Goal: Communication & Community: Answer question/provide support

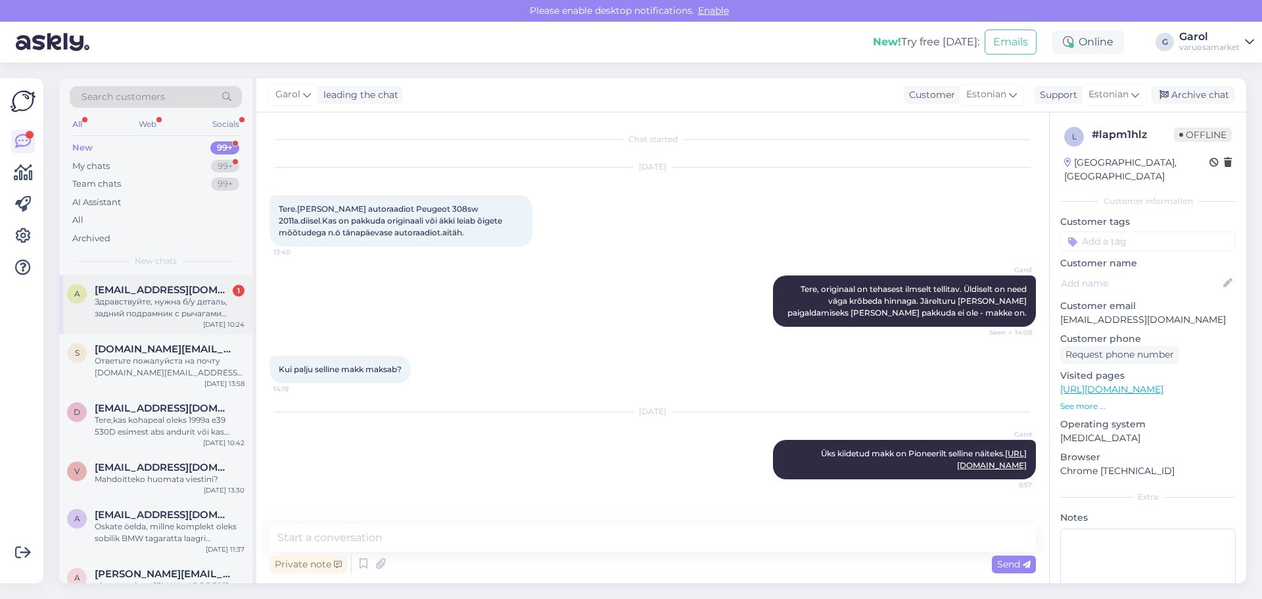
click at [108, 309] on div "Здравствуйте, нужна б/у деталь, задний подрамник с рычагами 770MLB" at bounding box center [170, 308] width 150 height 24
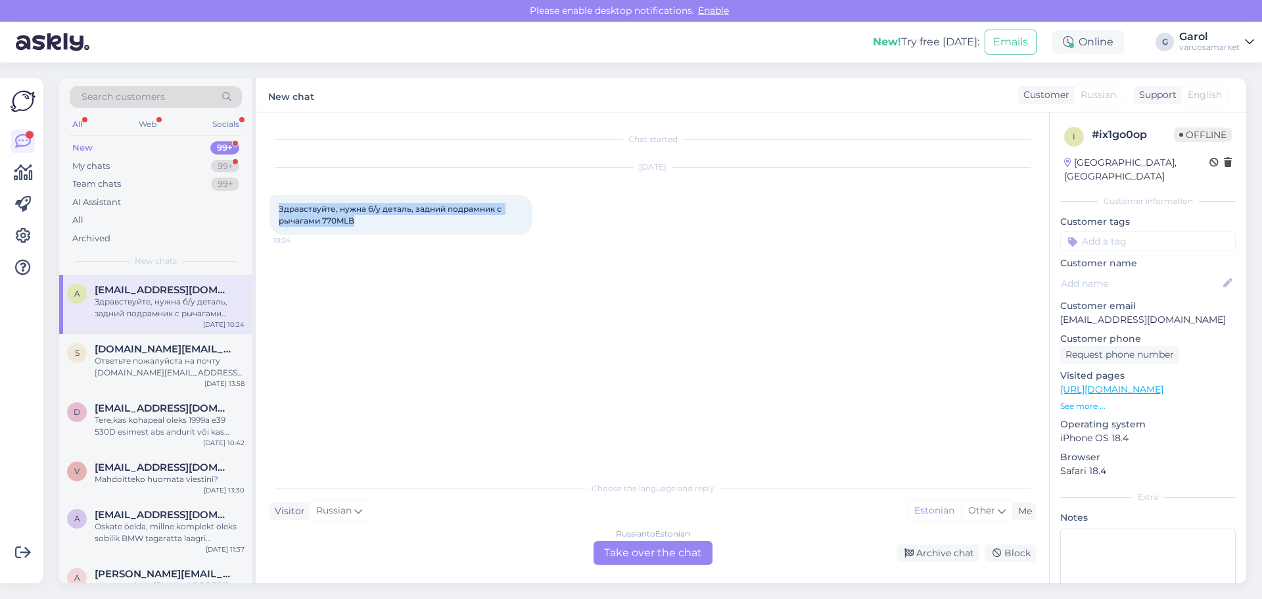
drag, startPoint x: 281, startPoint y: 207, endPoint x: 365, endPoint y: 224, distance: 85.7
click at [365, 224] on div "Здравствуйте, нужна б/у деталь, задний подрамник с рычагами 770MLB 10:24" at bounding box center [401, 214] width 263 height 39
copy span "Здравствуйте, нужна б/у деталь, задний подрамник с рычагами 770MLB"
click at [663, 553] on div "Russian to Estonian Take over the chat" at bounding box center [653, 553] width 119 height 24
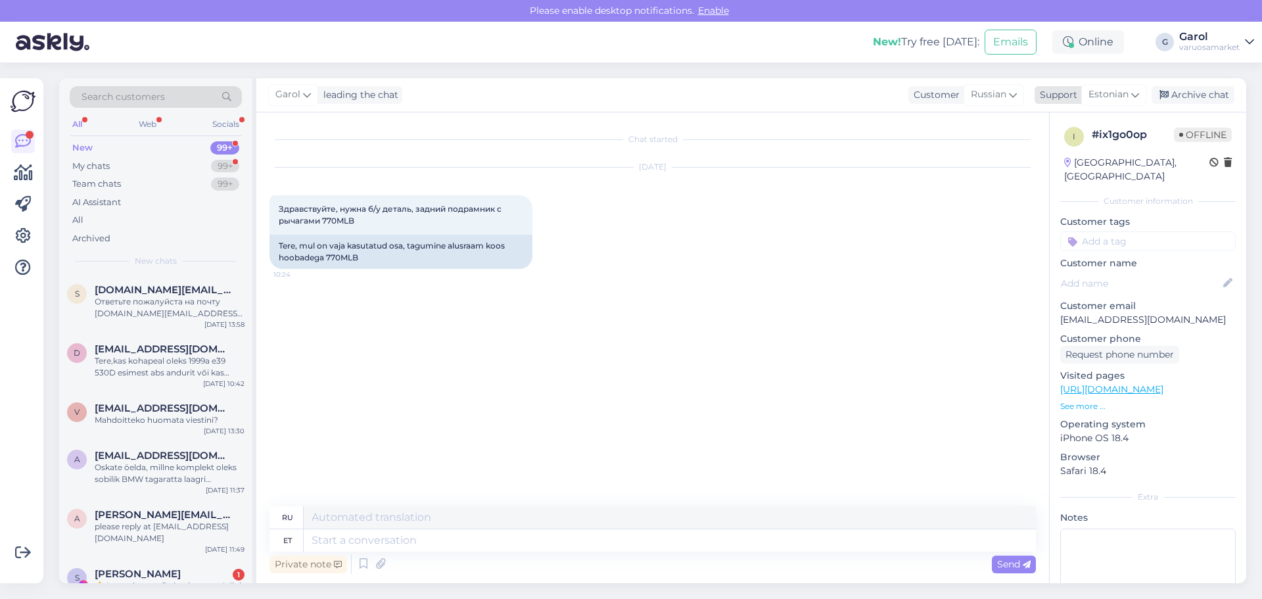
click at [1114, 93] on span "Estonian" at bounding box center [1109, 94] width 40 height 14
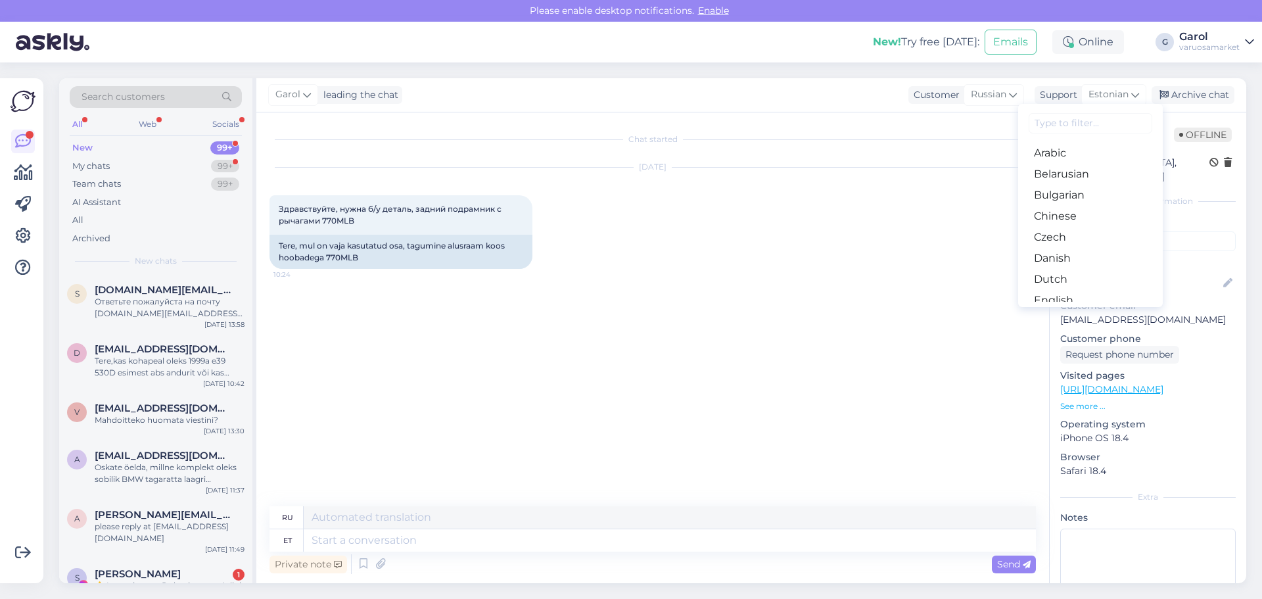
click at [1088, 124] on input at bounding box center [1091, 123] width 124 height 20
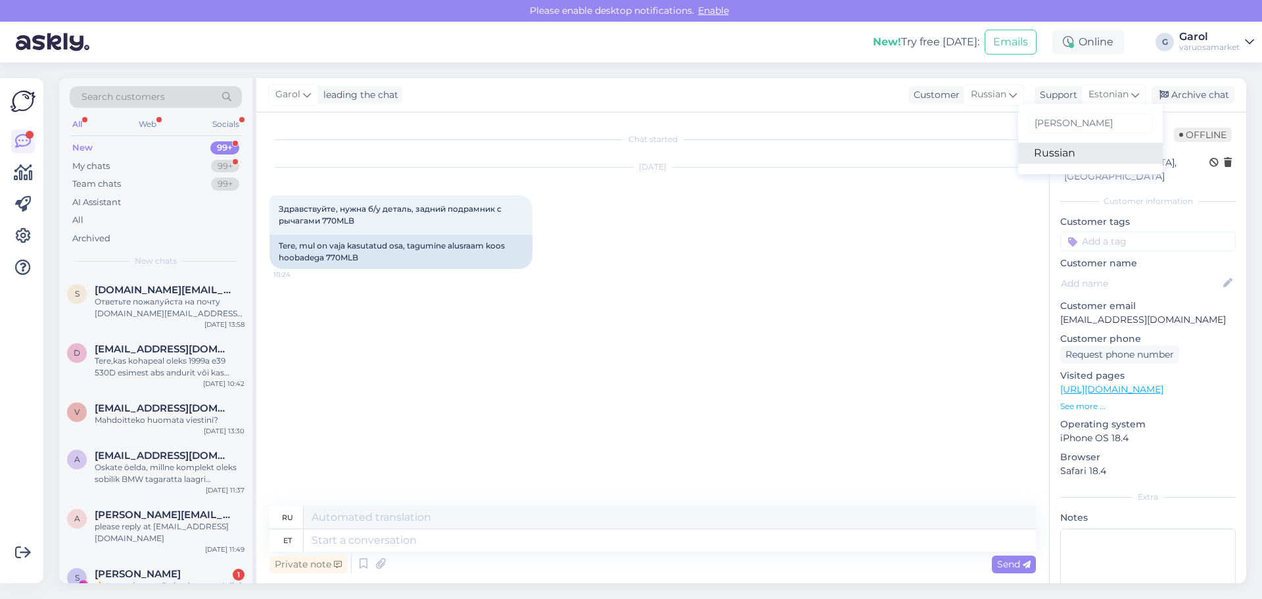
type input "[PERSON_NAME]"
click at [1061, 156] on link "Russian" at bounding box center [1090, 153] width 145 height 21
click at [657, 538] on textarea at bounding box center [653, 538] width 767 height 28
paste textarea "Здравствуйте. Мы не продаём б/у запчасти."
type textarea "Здравствуйте. Мы не продаём б/у запчасти."
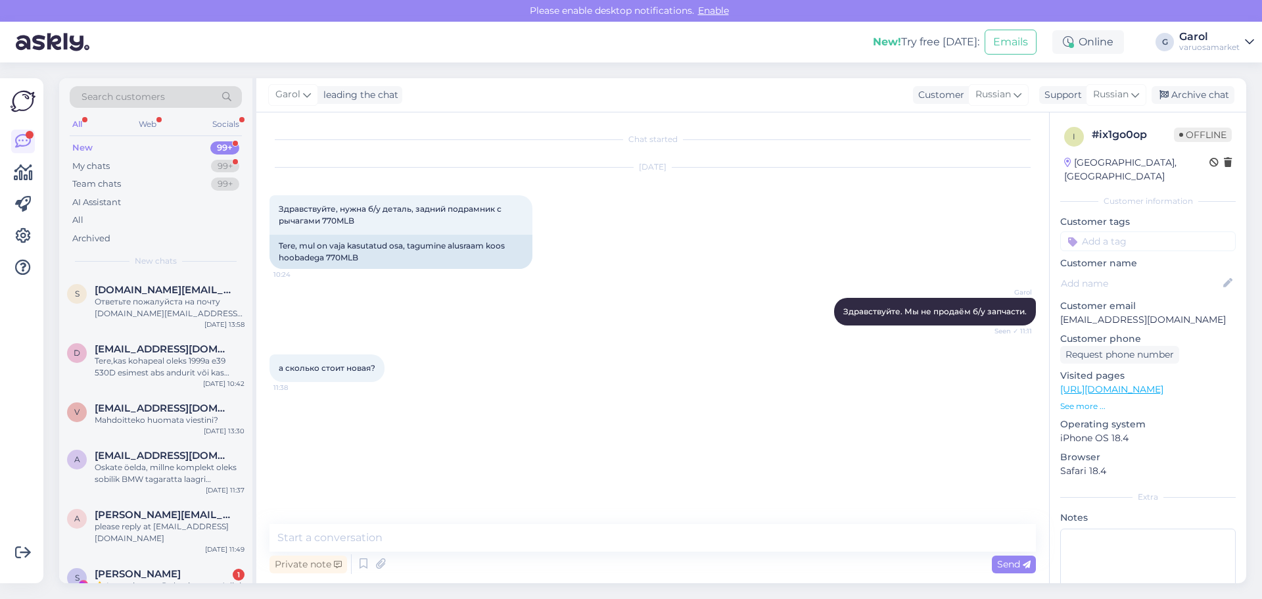
click at [353, 365] on span "а сколько стоит новая?" at bounding box center [327, 368] width 97 height 10
copy div "а сколько стоит новая? 11:38"
click at [348, 256] on div "Tere, mul on vaja kasutatud osa, tagumine alusraam koos hoobadega 770MLB" at bounding box center [401, 252] width 263 height 34
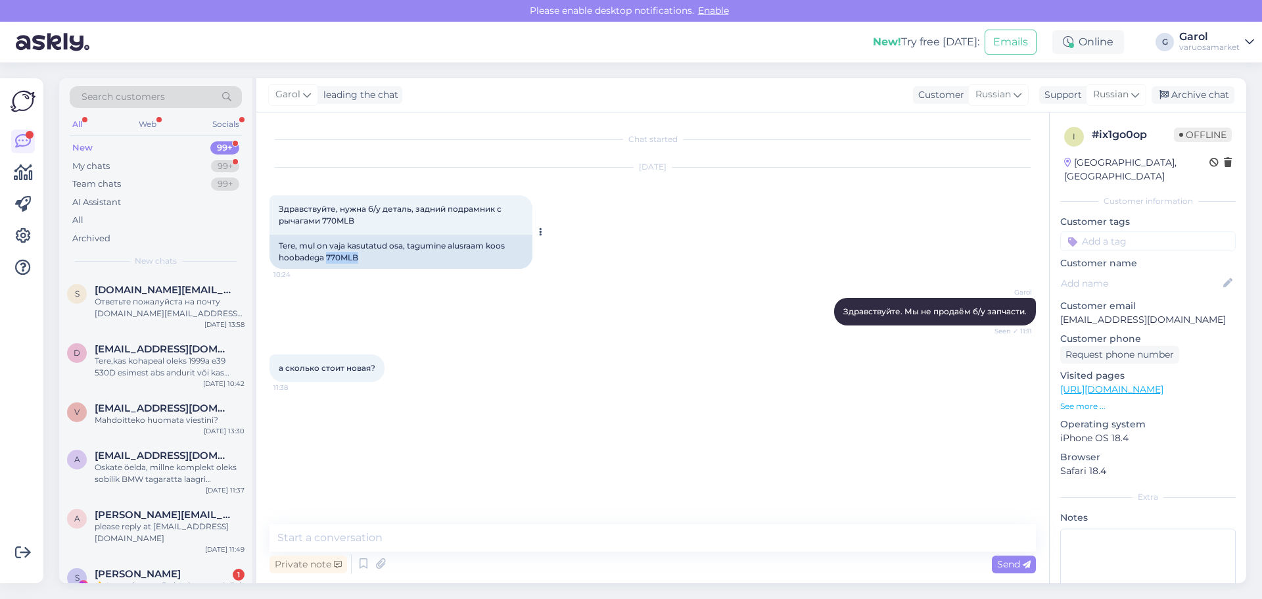
click at [348, 256] on div "Tere, mul on vaja kasutatud osa, tagumine alusraam koos hoobadega 770MLB" at bounding box center [401, 252] width 263 height 34
copy div "770MLB"
click at [1087, 400] on p "See more ..." at bounding box center [1148, 406] width 176 height 12
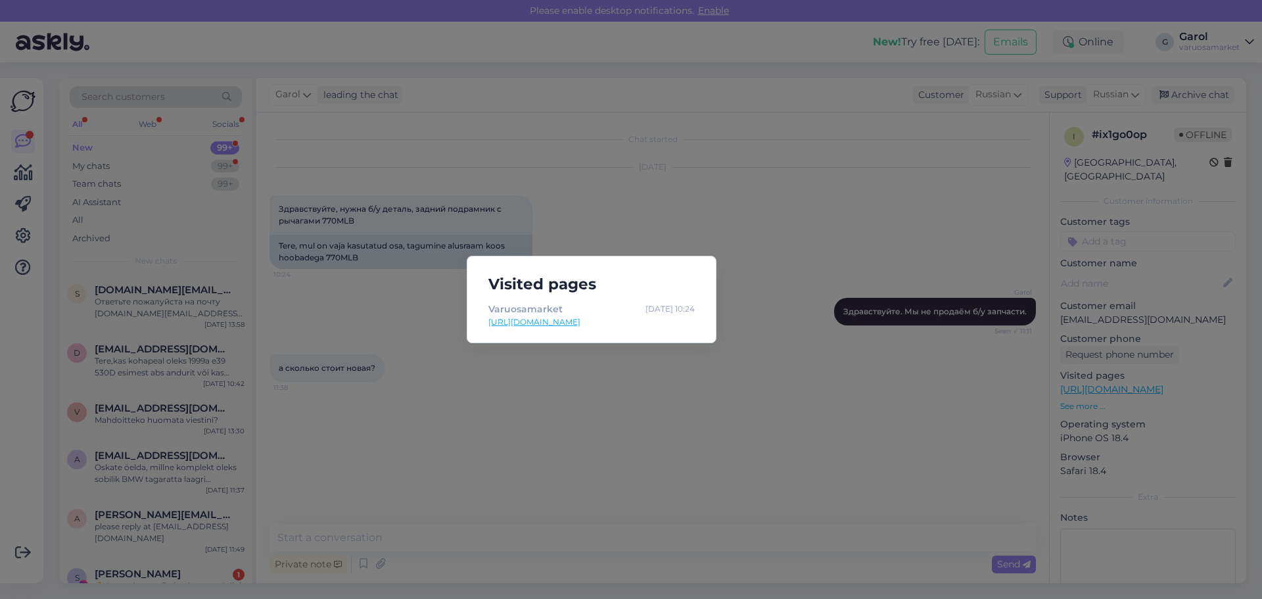
click at [632, 396] on div "Visited pages Varuosamarket [DATE] 10:24 [URL][DOMAIN_NAME]" at bounding box center [631, 299] width 1262 height 599
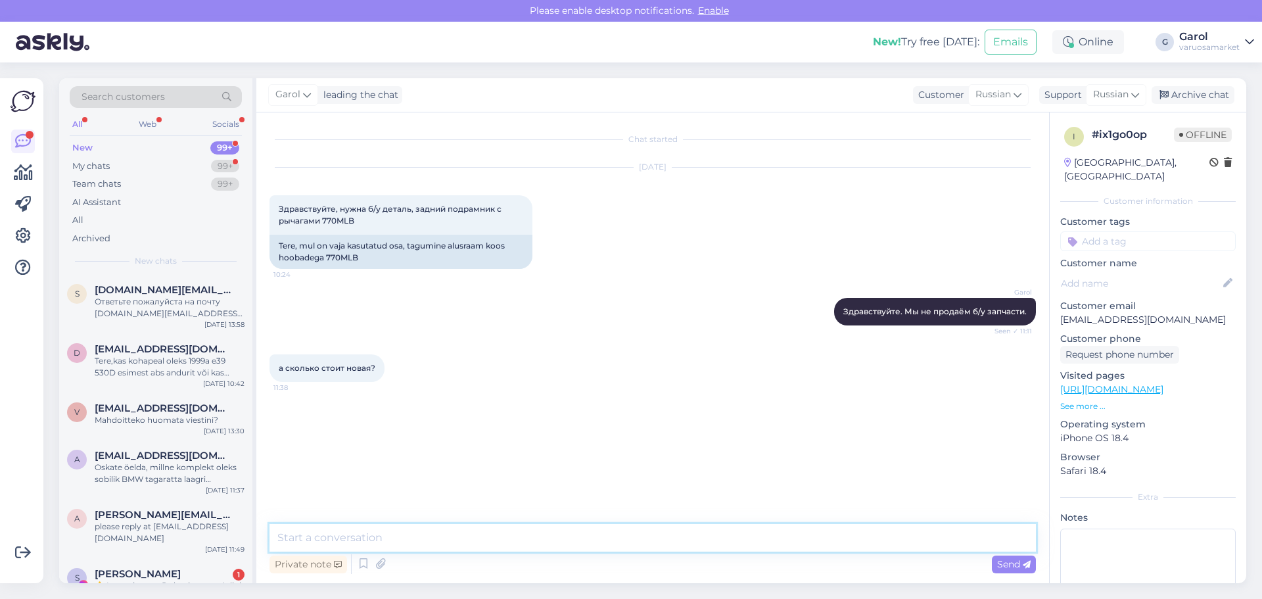
click at [570, 536] on textarea at bounding box center [653, 538] width 767 height 28
click at [721, 536] on textarea at bounding box center [653, 538] width 767 height 28
click at [719, 537] on textarea at bounding box center [653, 538] width 767 height 28
click at [570, 539] on textarea at bounding box center [653, 538] width 767 height 28
paste textarea "Задний подрамник больше не доступен. Рекомендуем поискать у продавцов б/у запча…"
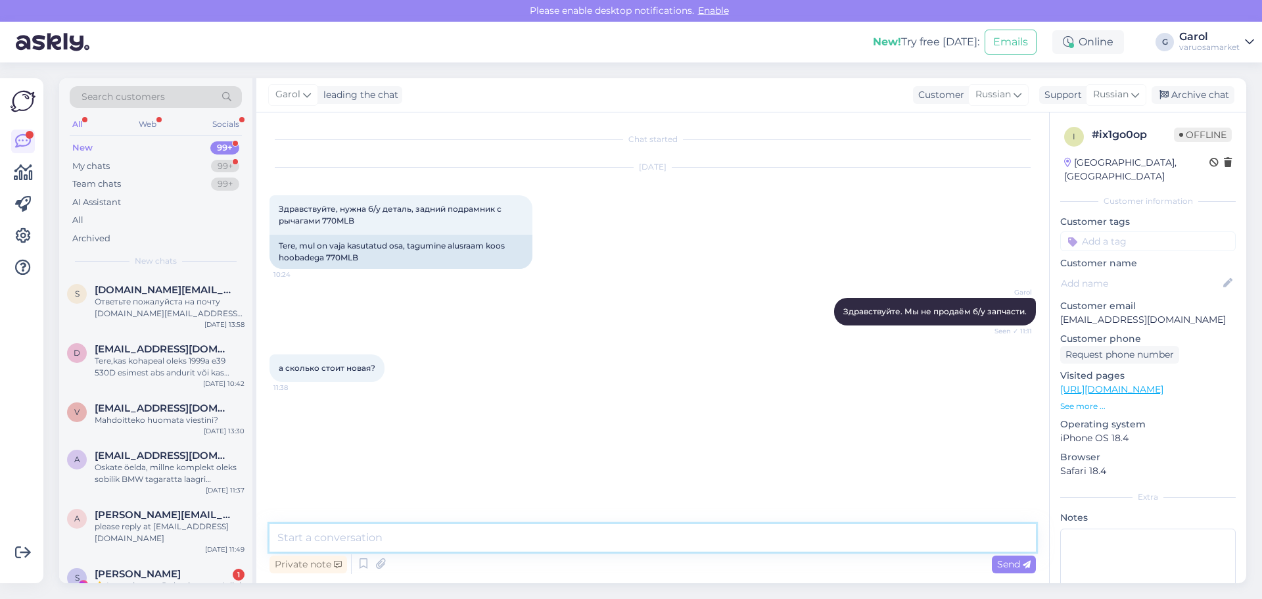
type textarea "Задний подрамник больше не доступен. Рекомендуем поискать у продавцов б/у запча…"
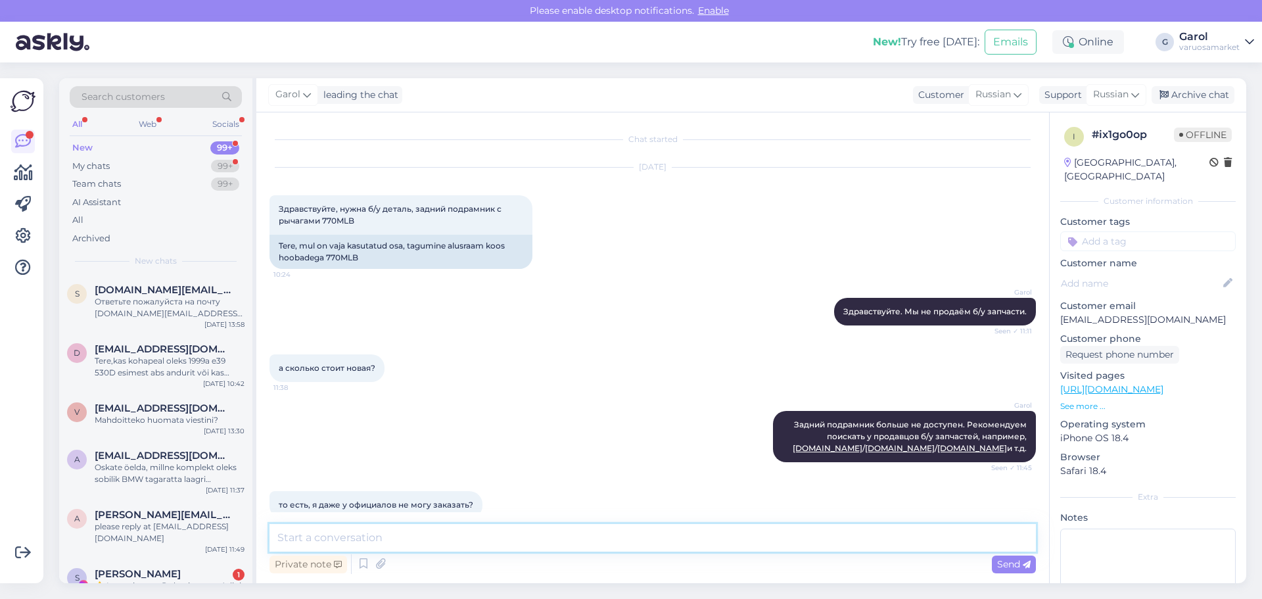
scroll to position [21, 0]
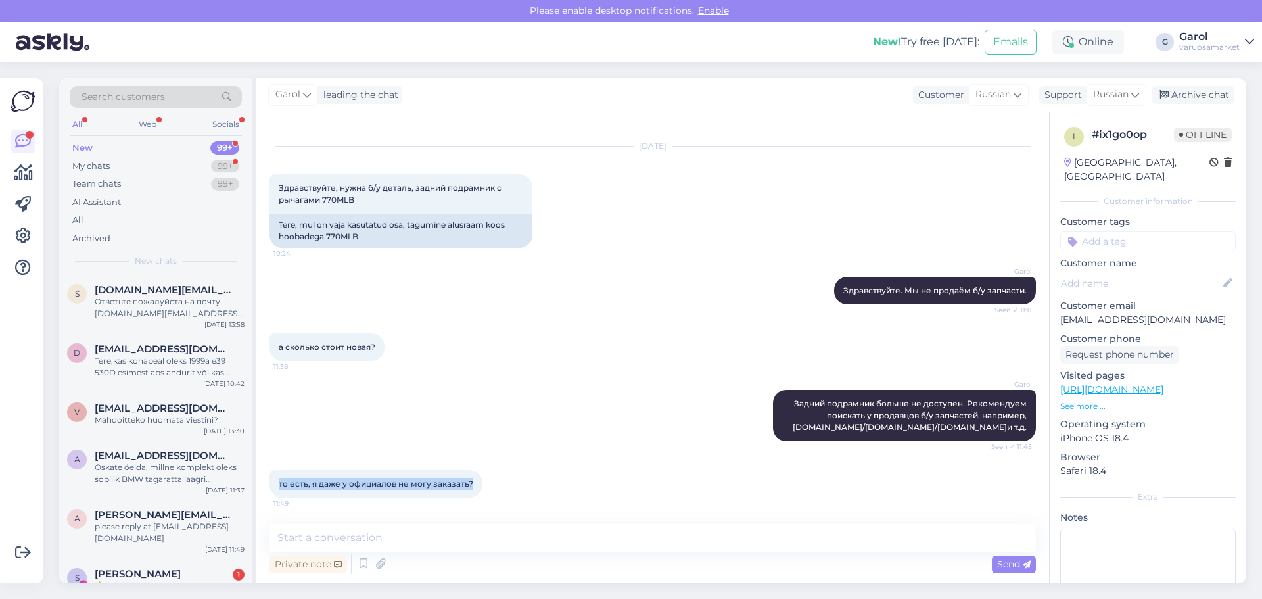
drag, startPoint x: 280, startPoint y: 483, endPoint x: 471, endPoint y: 475, distance: 190.8
click at [471, 475] on div "то есть, я даже у официалов не могу заказать? 11:49" at bounding box center [376, 484] width 213 height 28
copy span "то есть, я даже у официалов не могу заказать?"
click at [566, 538] on textarea at bounding box center [653, 538] width 767 height 28
paste textarea "Да. Он больше не производится, и наши поставщики его больше не предлагают. Вы м…"
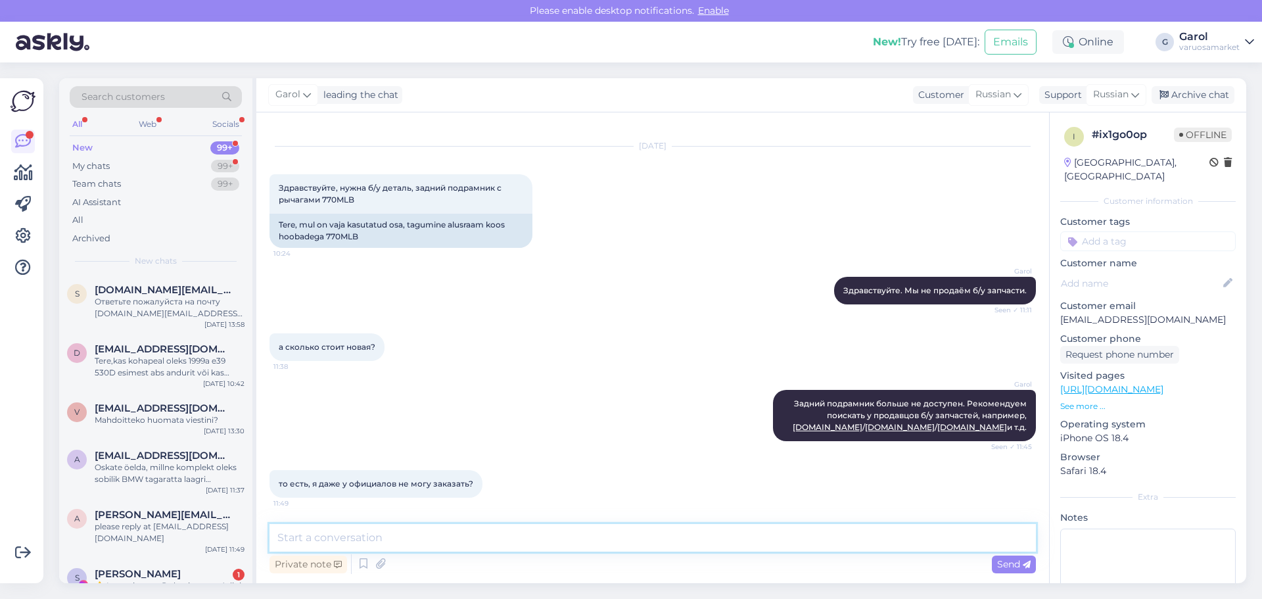
type textarea "Да. Он больше не производится, и наши поставщики его больше не предлагают. Вы м…"
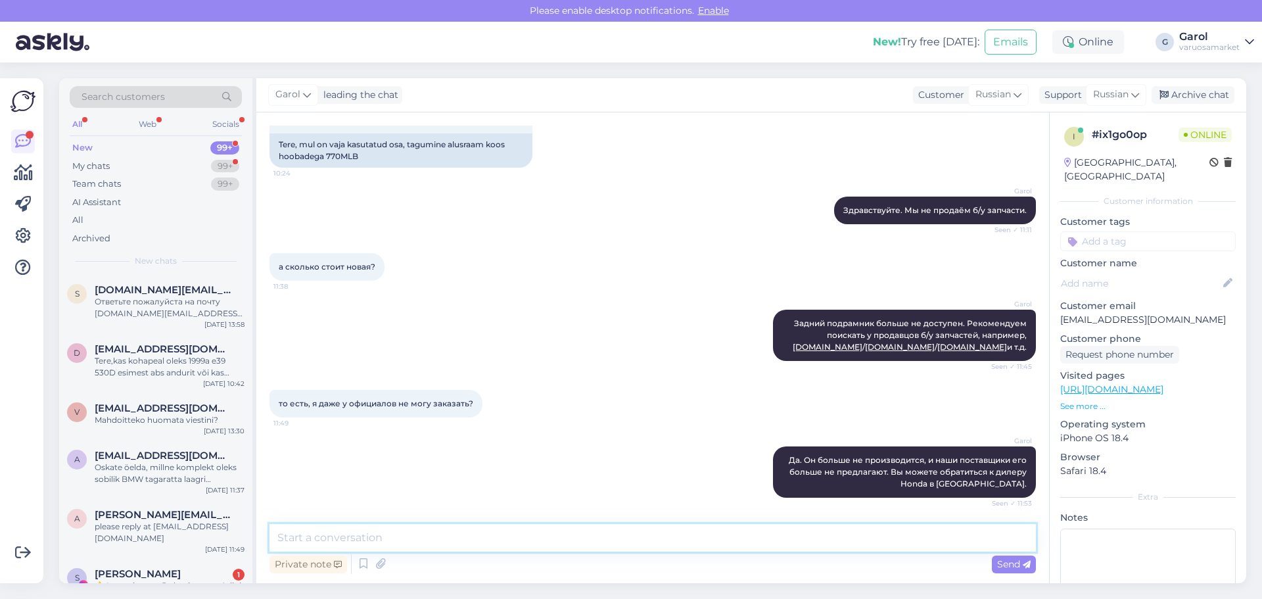
scroll to position [214, 0]
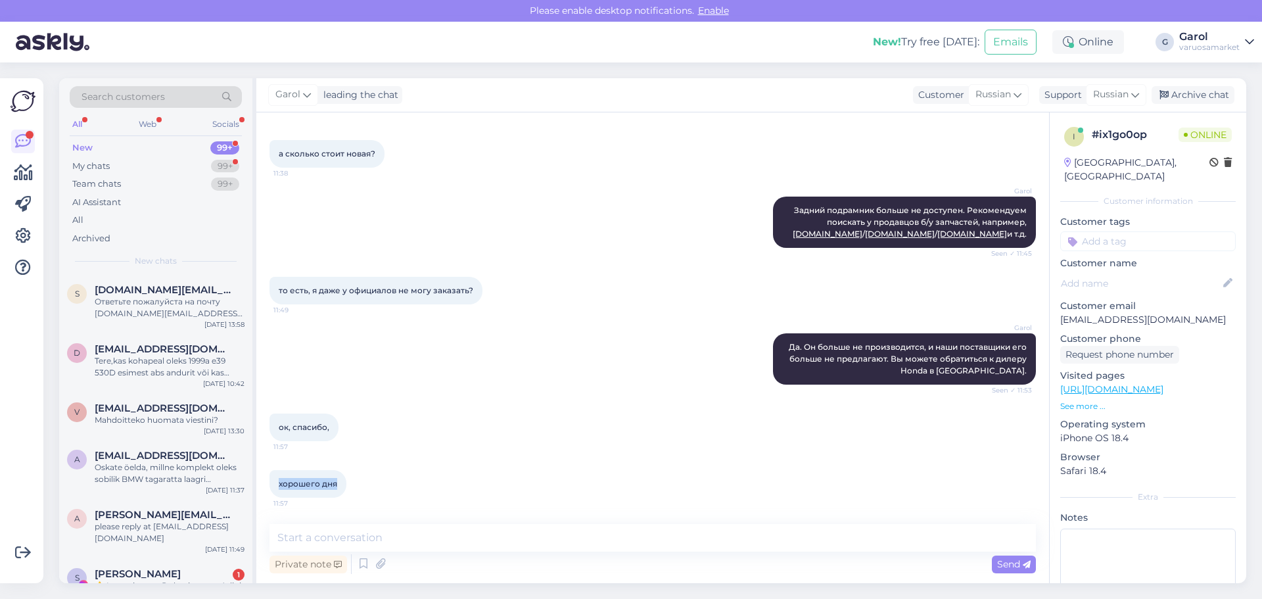
drag, startPoint x: 279, startPoint y: 486, endPoint x: 335, endPoint y: 487, distance: 55.9
click at [335, 487] on span "хорошего дня" at bounding box center [308, 484] width 59 height 10
copy span "хорошего дня"
click at [357, 542] on textarea at bounding box center [653, 538] width 767 height 28
paste textarea "И вам тоже! Посмотрите ссылки, которые я вам дал. Возможно, там что-то найдёте.…"
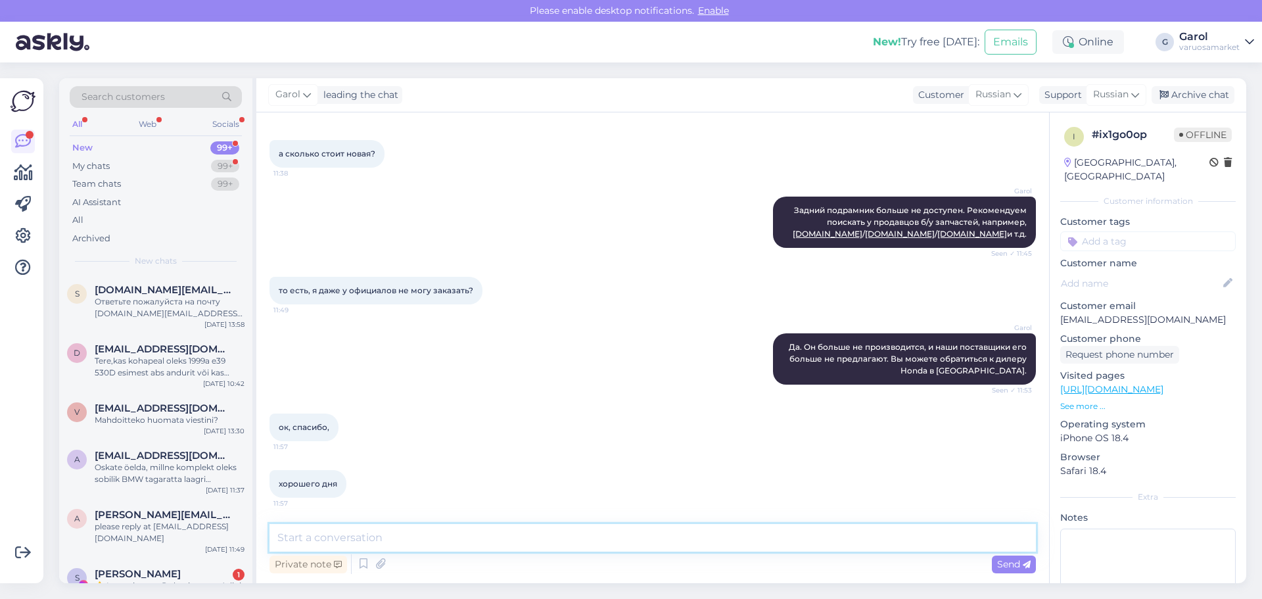
type textarea "И вам тоже! Посмотрите ссылки, которые я вам дал. Возможно, там что-то найдёте.…"
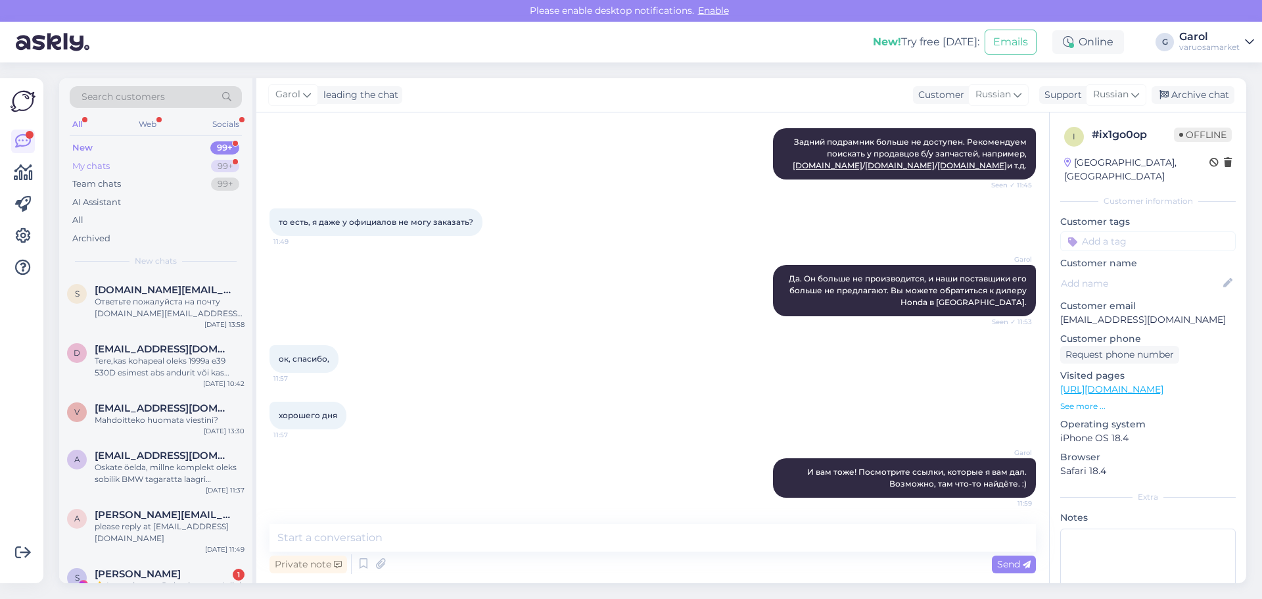
click at [186, 163] on div "My chats 99+" at bounding box center [156, 166] width 172 height 18
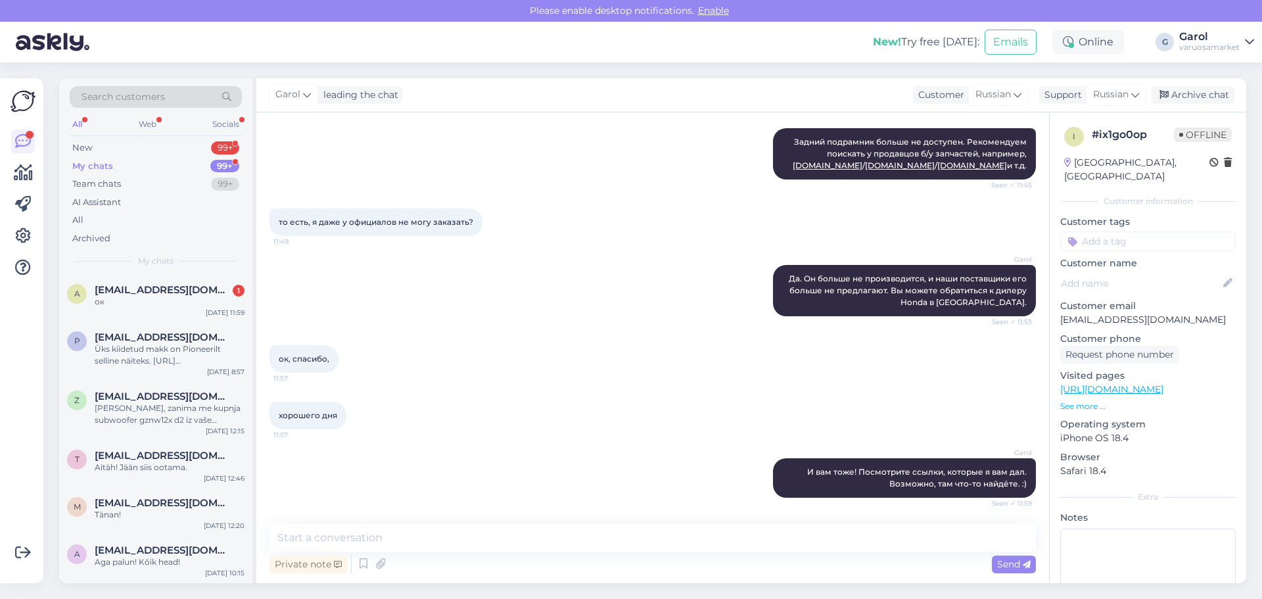
scroll to position [339, 0]
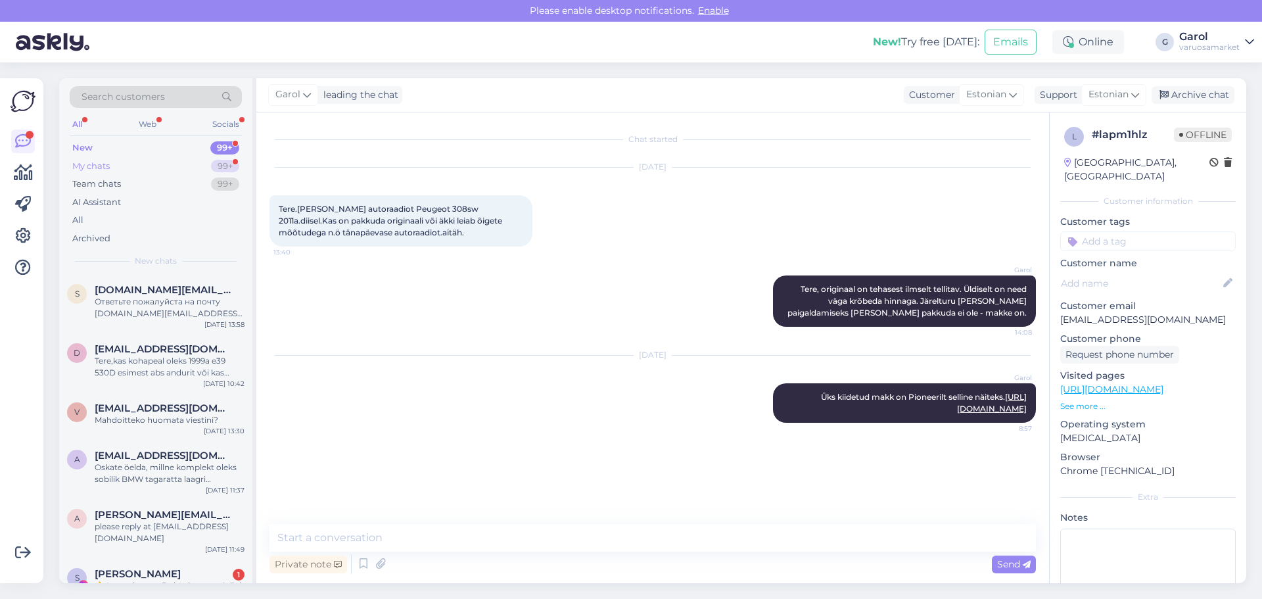
click at [210, 167] on div "My chats 99+" at bounding box center [156, 166] width 172 height 18
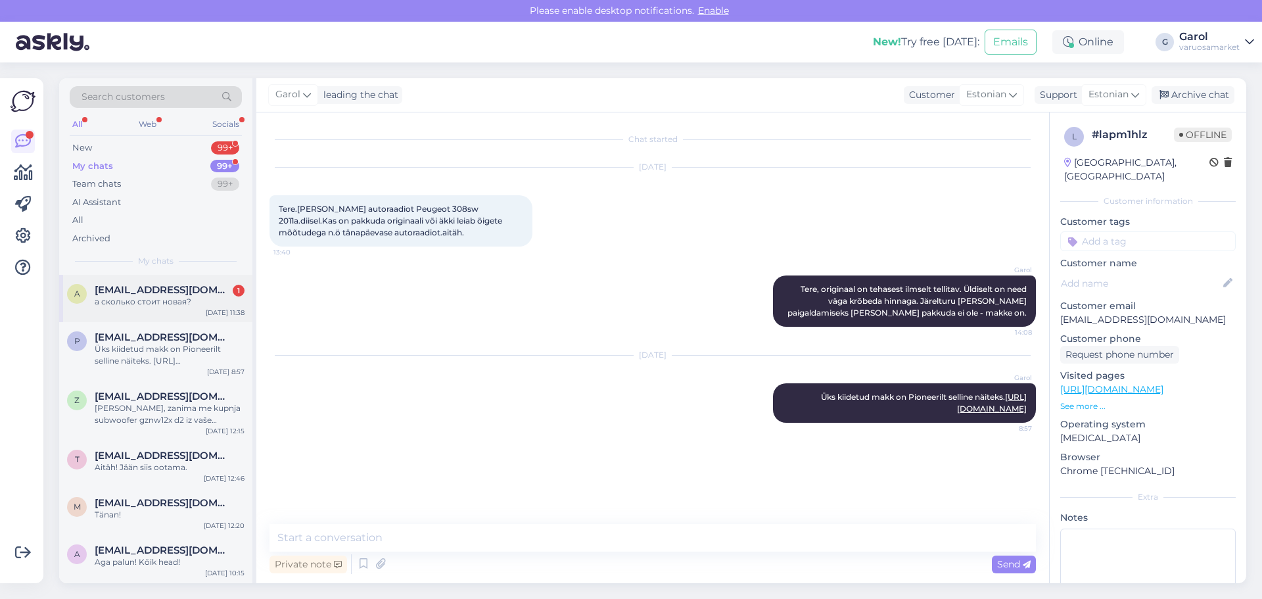
click at [148, 294] on span "[EMAIL_ADDRESS][DOMAIN_NAME]" at bounding box center [163, 290] width 137 height 12
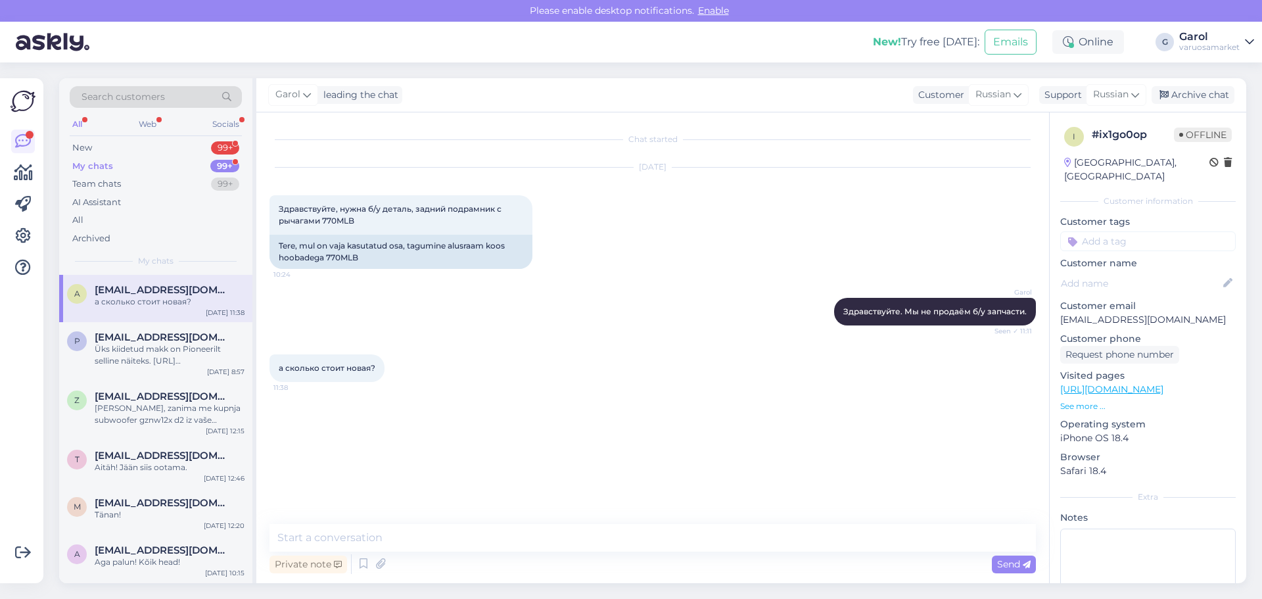
click at [322, 372] on span "а сколько стоит новая?" at bounding box center [327, 368] width 97 height 10
copy div "а сколько стоит новая? 11:38"
